Goal: Task Accomplishment & Management: Manage account settings

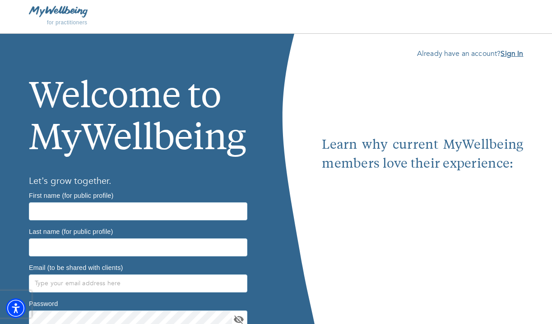
click at [514, 54] on b "Sign In" at bounding box center [511, 54] width 23 height 10
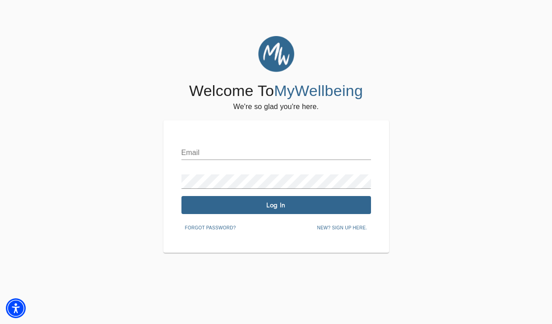
click at [274, 148] on input "text" at bounding box center [276, 153] width 190 height 14
type input "[EMAIL_ADDRESS][DOMAIN_NAME]"
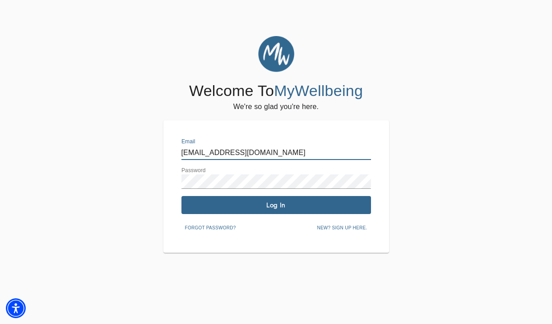
click at [267, 207] on span "Log In" at bounding box center [276, 205] width 182 height 9
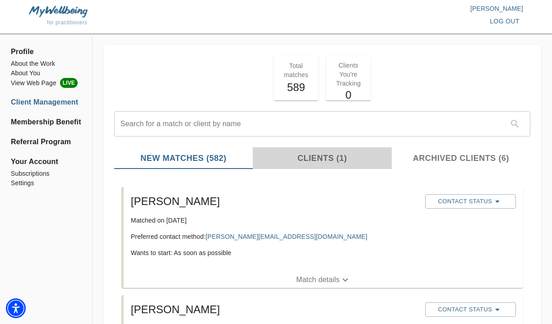
click at [308, 162] on span "Clients (1)" at bounding box center [322, 159] width 128 height 12
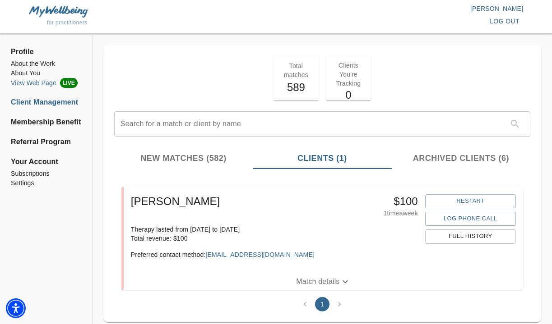
click at [51, 83] on li "View Web Page LIVE" at bounding box center [46, 83] width 70 height 10
